Goal: Find contact information: Find contact information

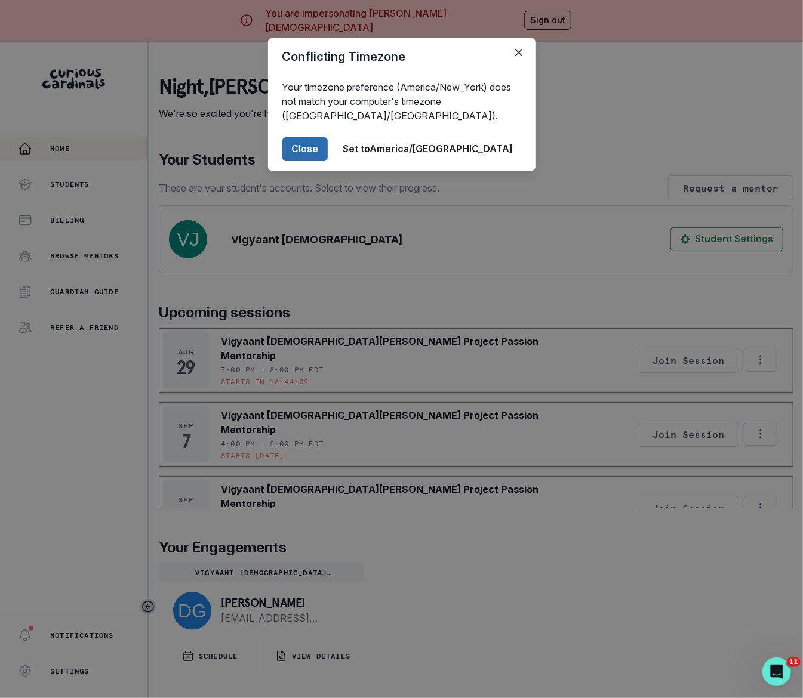
click at [328, 149] on button "Close" at bounding box center [304, 149] width 45 height 24
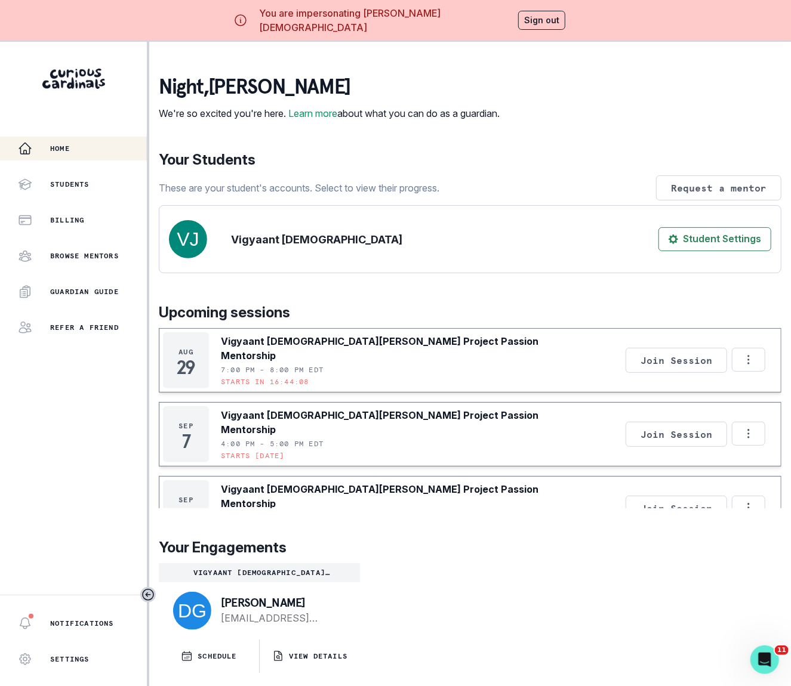
click at [242, 609] on p "[PERSON_NAME]" at bounding box center [281, 603] width 120 height 12
drag, startPoint x: 223, startPoint y: 611, endPoint x: 285, endPoint y: 628, distance: 64.3
click at [285, 609] on p "[PERSON_NAME]" at bounding box center [281, 603] width 120 height 12
copy p "[PERSON_NAME]"
drag, startPoint x: 220, startPoint y: 640, endPoint x: 363, endPoint y: 643, distance: 143.2
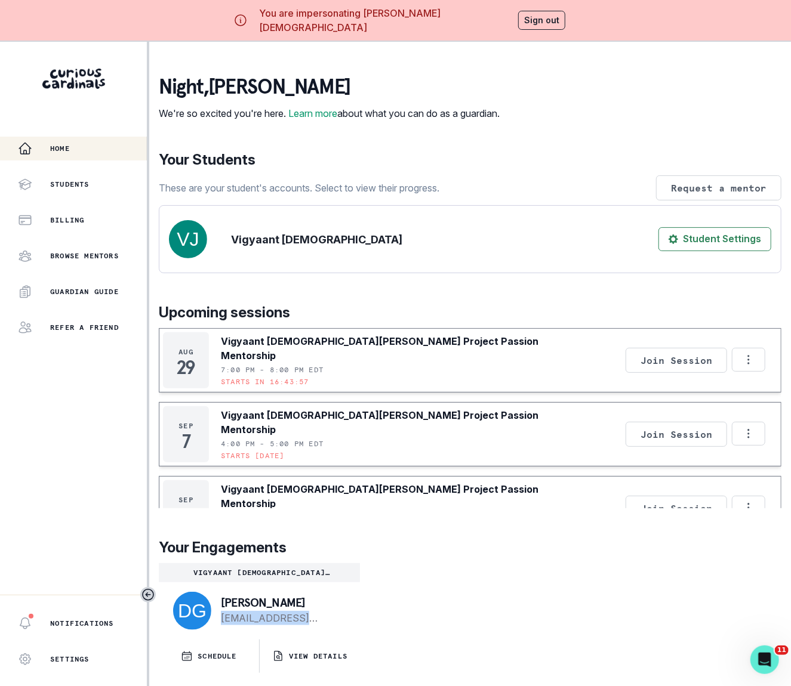
click at [360, 643] on div "Vigyaant [DEMOGRAPHIC_DATA][PERSON_NAME] Project Passion Mentorship [PERSON_NAM…" at bounding box center [259, 618] width 201 height 110
copy link "danielghasemfar@gmail.c"
click at [518, 24] on button "Sign out" at bounding box center [541, 20] width 47 height 19
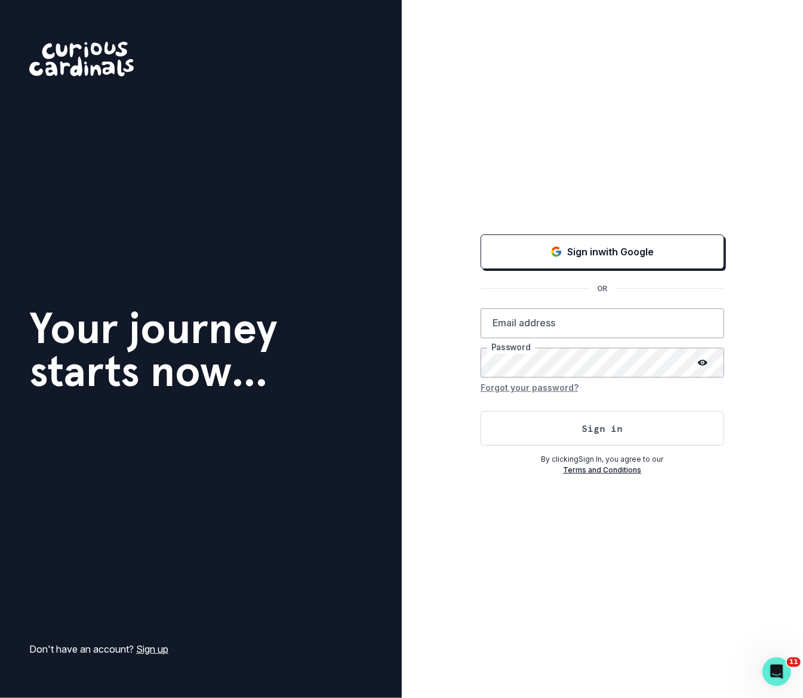
click at [516, 21] on div "Sign in with Google OR Email address Password Forgot your password? Sign in By …" at bounding box center [603, 349] width 402 height 698
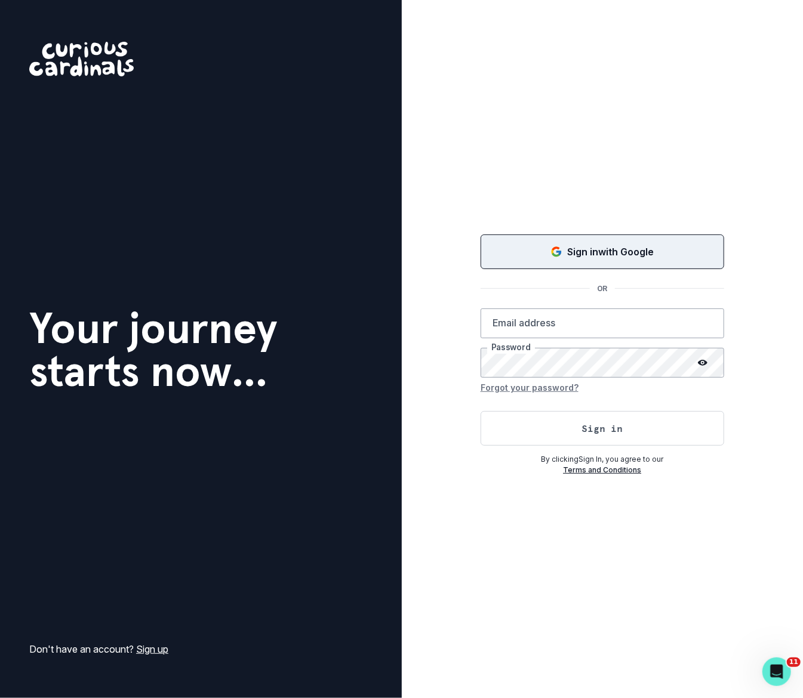
click at [537, 256] on div "Sign in with Google" at bounding box center [602, 252] width 214 height 14
